Goal: Navigation & Orientation: Find specific page/section

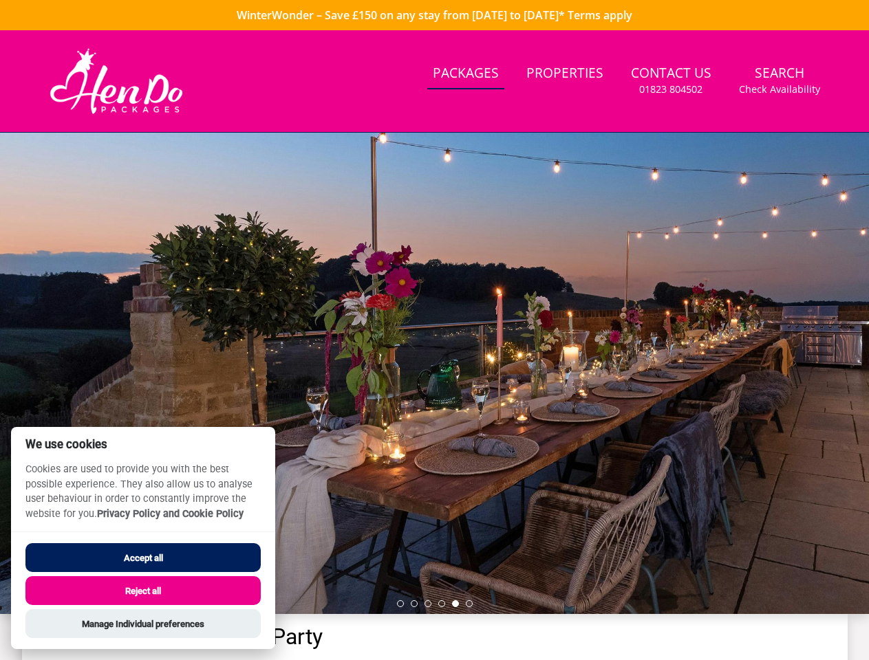
click at [434, 330] on div at bounding box center [434, 374] width 869 height 482
click at [779, 80] on link "Search Check Availability" at bounding box center [779, 80] width 92 height 45
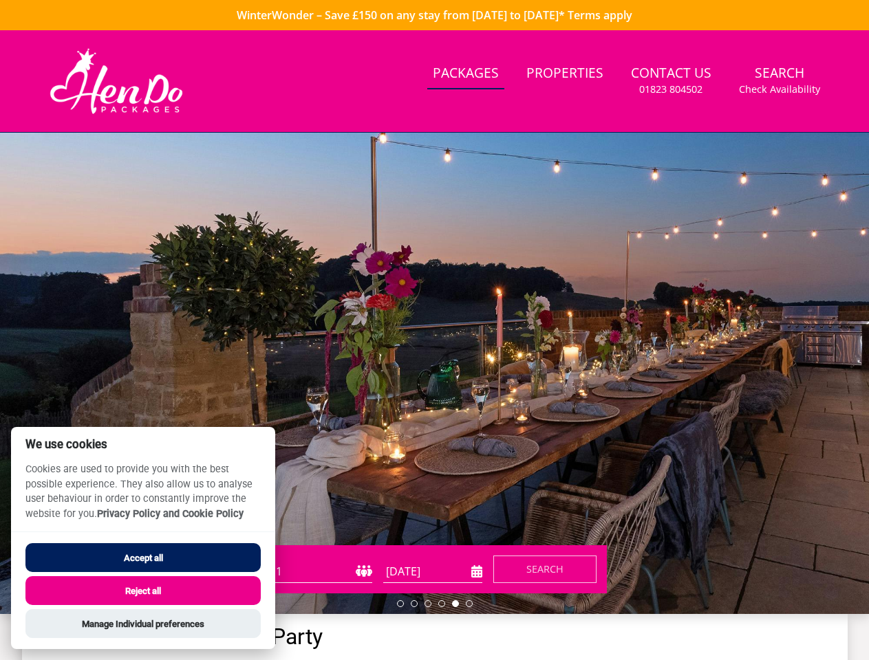
click at [434, 374] on div at bounding box center [434, 374] width 869 height 482
click at [400, 604] on li at bounding box center [400, 604] width 7 height 7
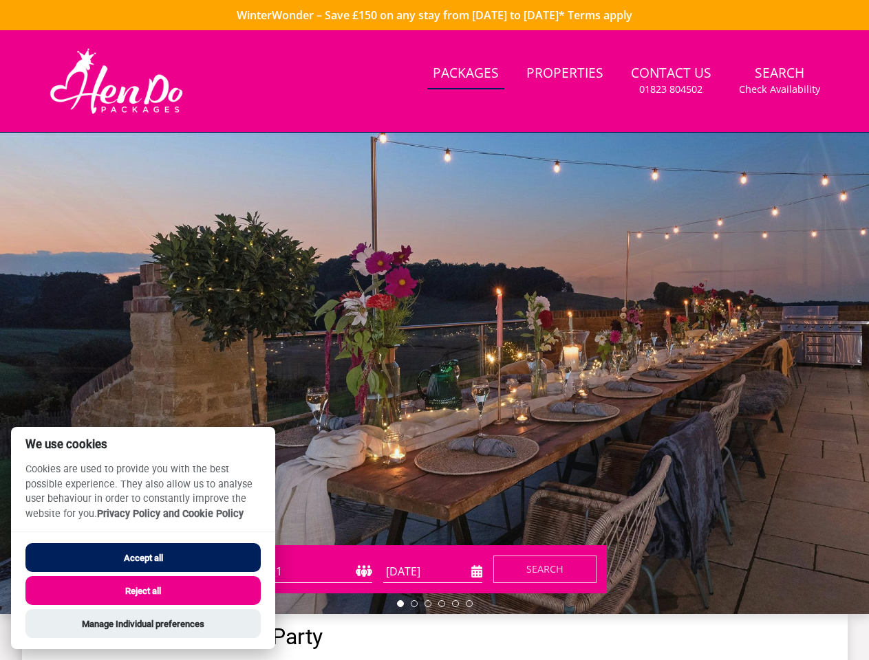
click at [414, 604] on li at bounding box center [414, 604] width 7 height 7
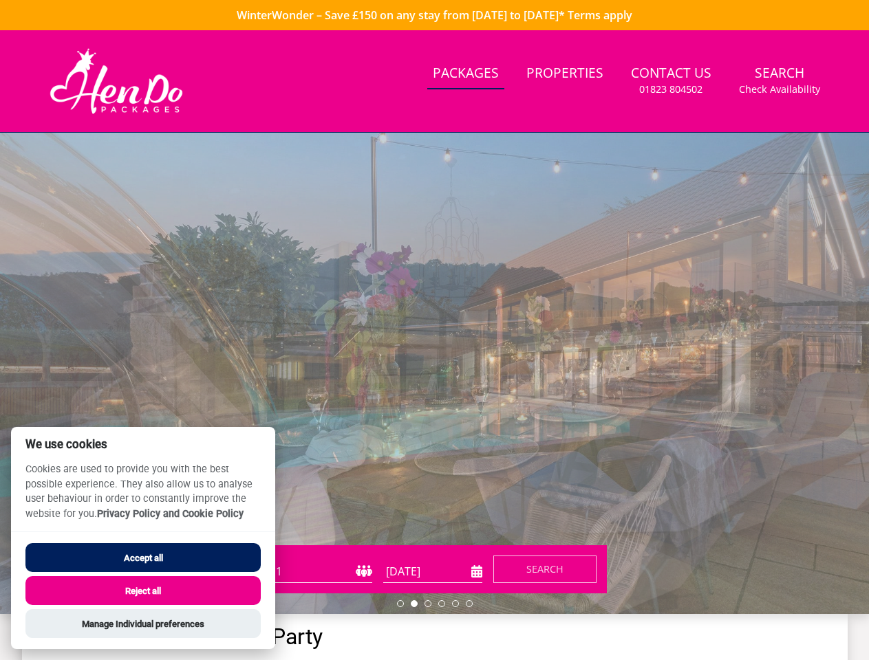
click at [428, 604] on li at bounding box center [427, 604] width 7 height 7
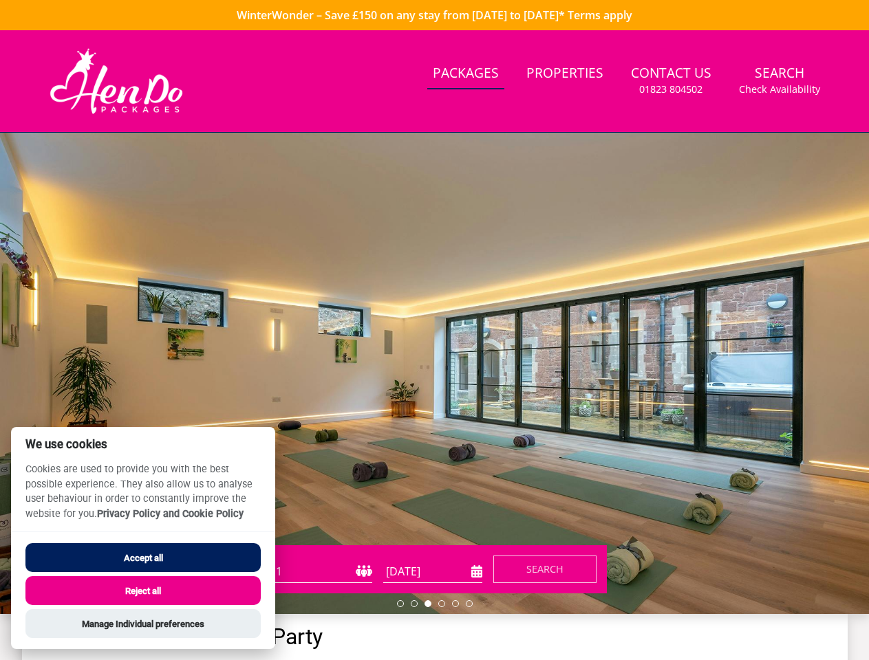
click at [442, 604] on li at bounding box center [441, 604] width 7 height 7
click at [455, 604] on li at bounding box center [455, 604] width 7 height 7
click at [469, 604] on li at bounding box center [469, 604] width 7 height 7
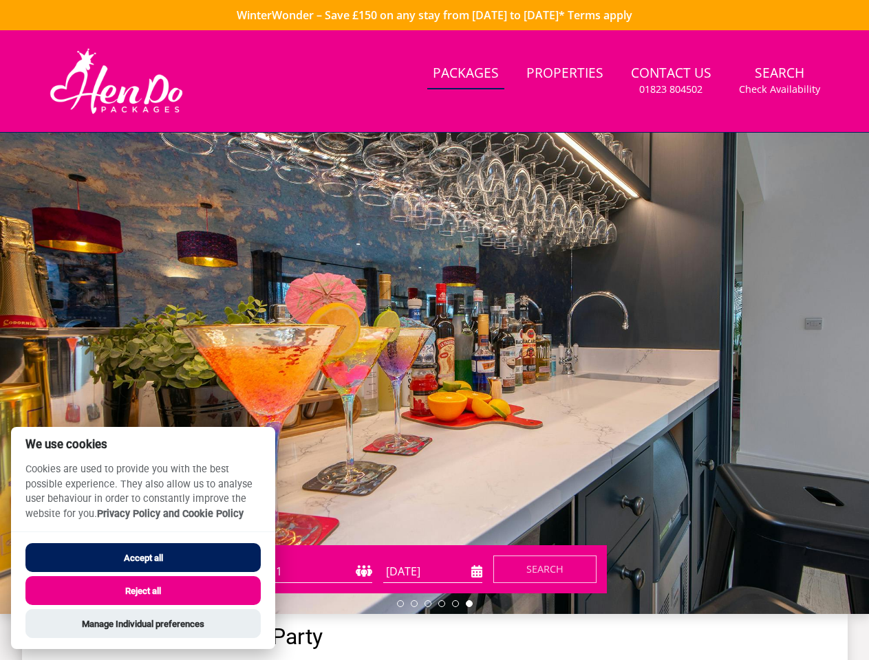
click at [143, 558] on button "Accept all" at bounding box center [142, 557] width 235 height 29
